Goal: Obtain resource: Download file/media

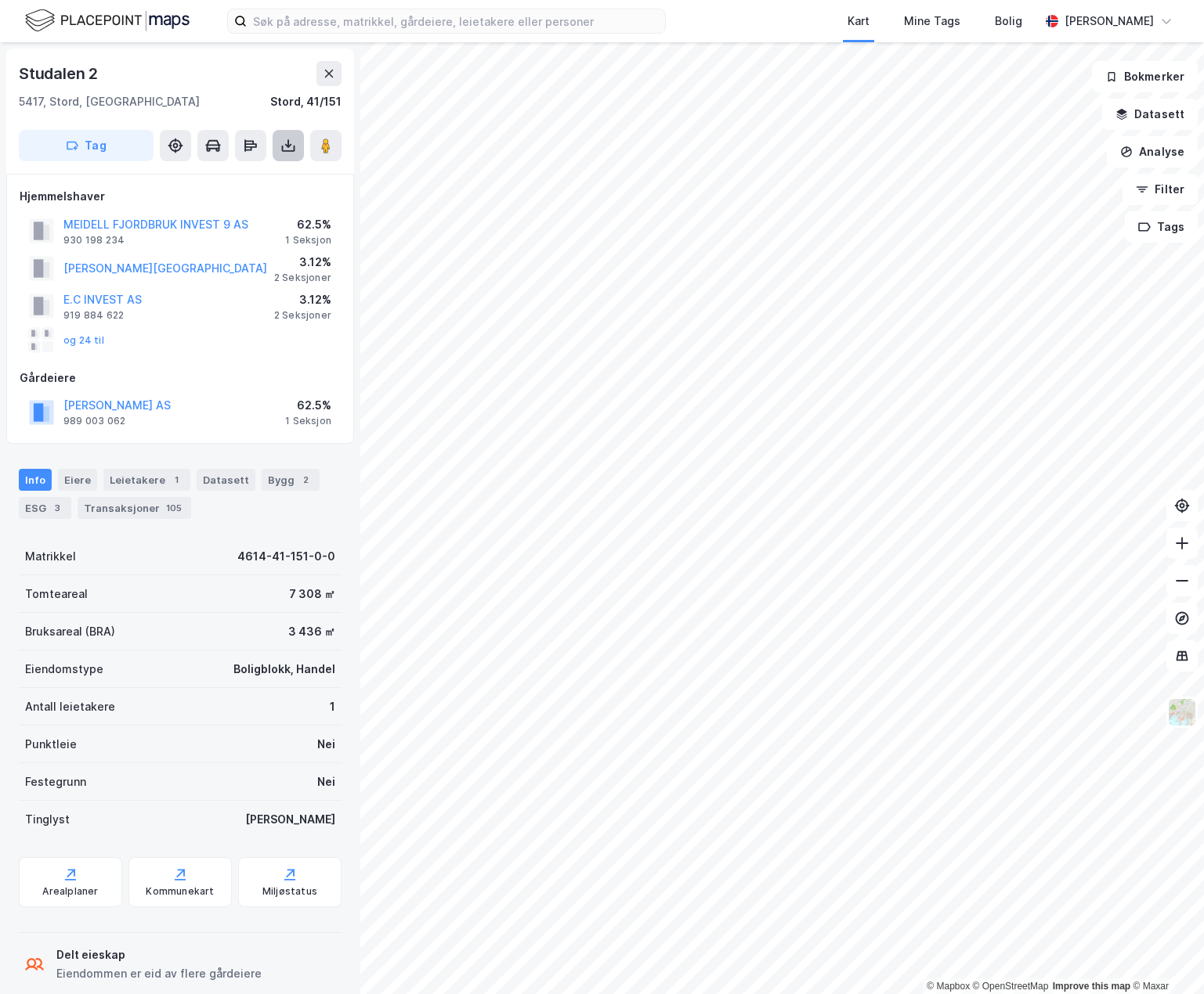
click at [288, 147] on icon at bounding box center [288, 143] width 2 height 9
click at [265, 174] on div "Last ned grunnbok" at bounding box center [221, 177] width 167 height 25
click at [218, 100] on div "[STREET_ADDRESS]" at bounding box center [180, 102] width 322 height 19
click at [0, 0] on button "MEIDELL FJORDBRUK INVEST 9 AS" at bounding box center [0, 0] width 0 height 0
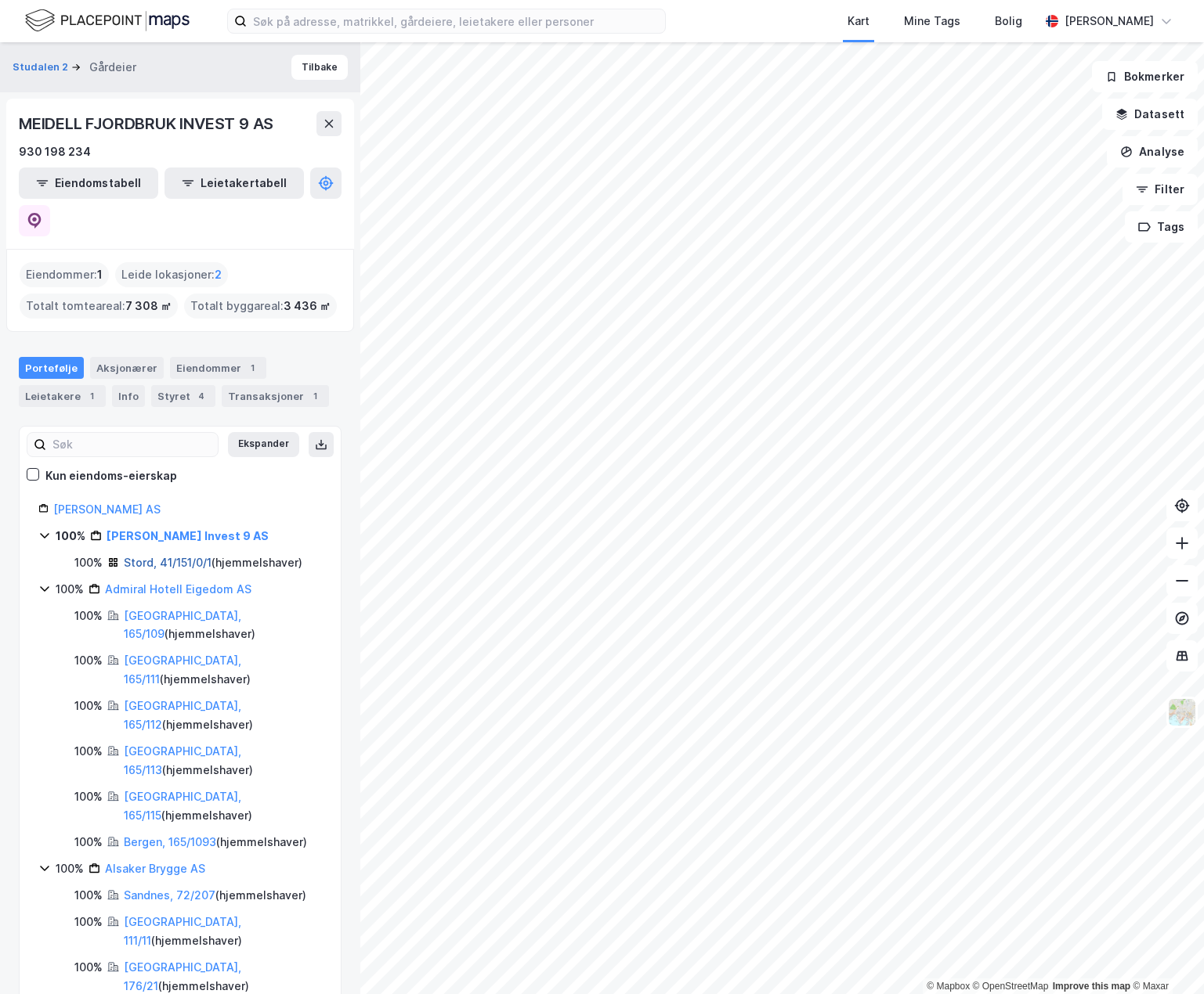
click at [177, 556] on link "Stord, 41/151/0/1" at bounding box center [168, 563] width 88 height 13
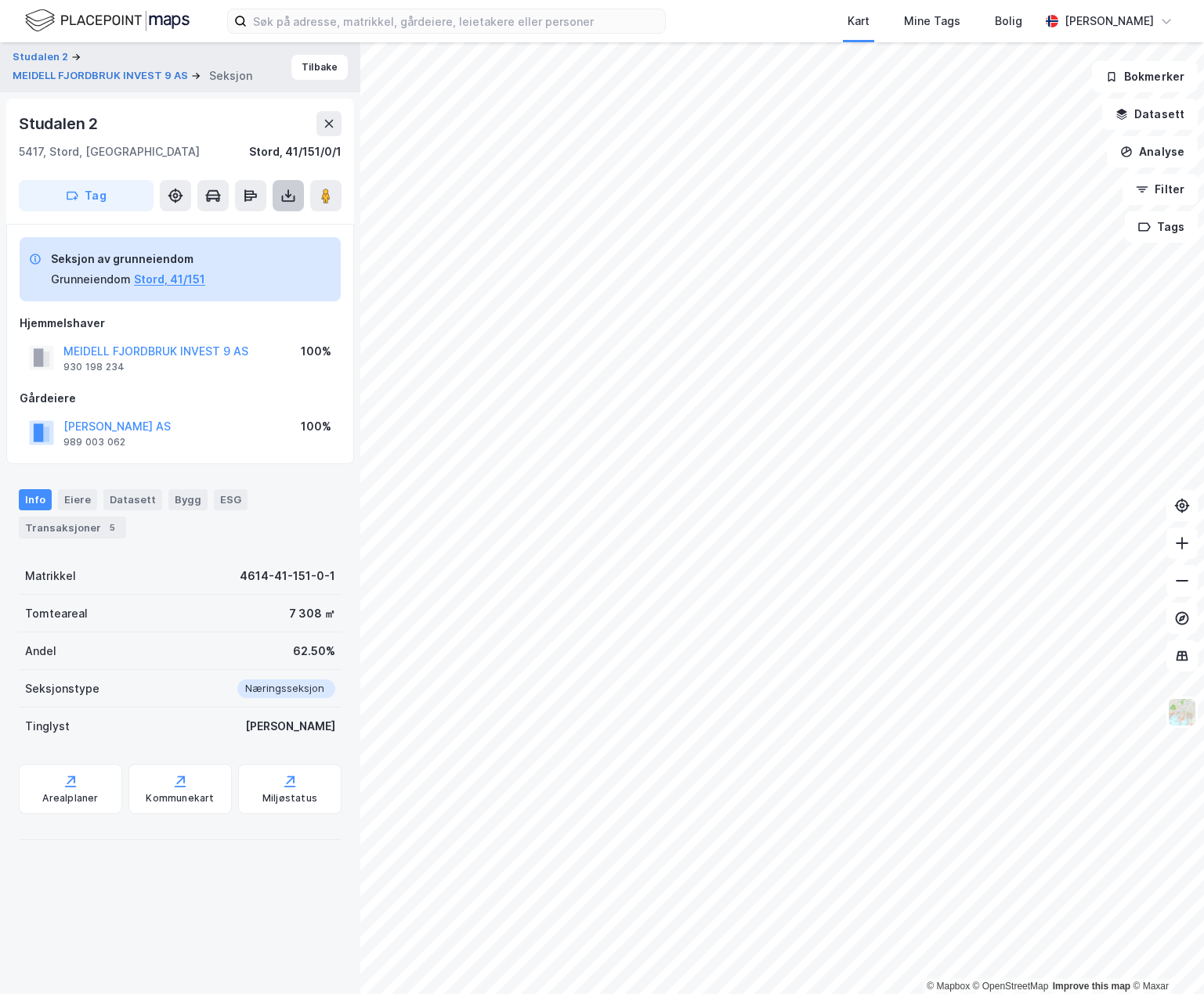
click at [286, 196] on icon at bounding box center [288, 196] width 7 height 4
click at [266, 225] on div "Last ned grunnbok" at bounding box center [221, 226] width 167 height 25
